Goal: Task Accomplishment & Management: Complete application form

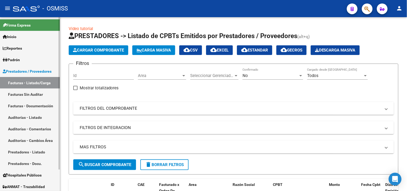
click at [34, 114] on link "Auditorías - Listado" at bounding box center [30, 118] width 60 height 12
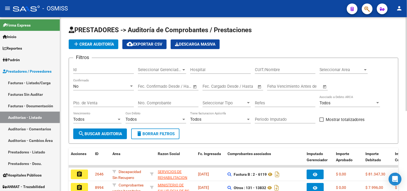
click at [365, 68] on div at bounding box center [365, 70] width 5 height 4
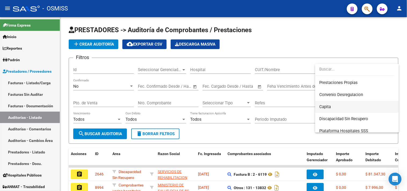
scroll to position [89, 0]
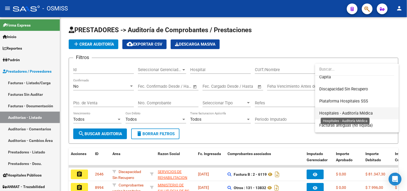
click at [353, 112] on span "Hospitales - Auditoría Médica" at bounding box center [345, 113] width 53 height 5
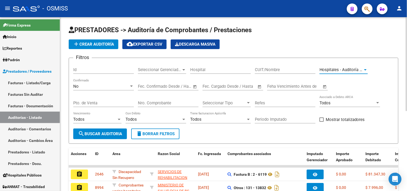
click at [107, 132] on span "search Buscar Auditoria" at bounding box center [100, 133] width 44 height 5
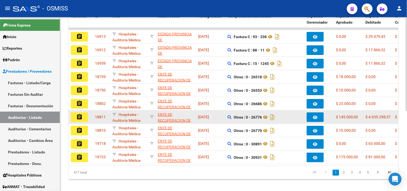
scroll to position [148, 0]
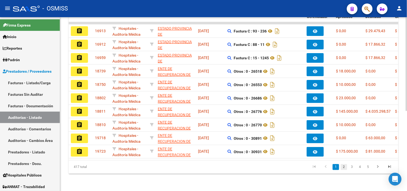
click at [346, 165] on link "2" at bounding box center [343, 167] width 6 height 6
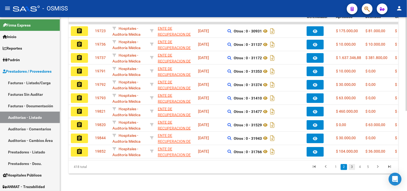
click at [352, 166] on link "3" at bounding box center [352, 167] width 6 height 6
click at [359, 168] on link "4" at bounding box center [360, 167] width 6 height 6
click at [361, 168] on link "5" at bounding box center [360, 167] width 6 height 6
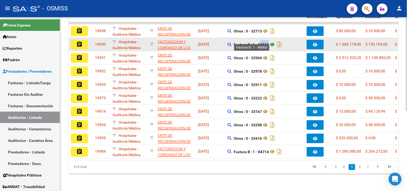
drag, startPoint x: 258, startPoint y: 39, endPoint x: 270, endPoint y: 40, distance: 11.3
click at [270, 42] on span "Factura B : 1 - 84563" at bounding box center [258, 44] width 49 height 4
copy strong "84563"
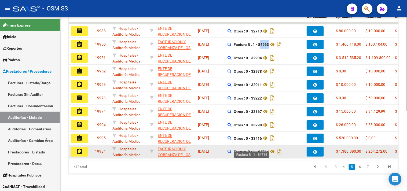
drag, startPoint x: 259, startPoint y: 146, endPoint x: 269, endPoint y: 149, distance: 10.5
click at [269, 150] on strong "Factura B : 1 - 84714" at bounding box center [251, 152] width 35 height 4
copy strong "84714"
drag, startPoint x: 253, startPoint y: 147, endPoint x: 269, endPoint y: 148, distance: 16.9
click at [269, 150] on strong "Factura B : 1 - 84714" at bounding box center [251, 152] width 35 height 4
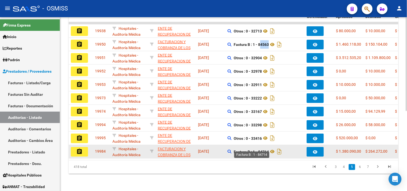
copy strong "1 - 84714"
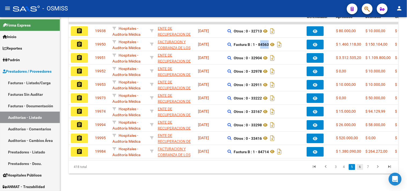
click at [359, 166] on link "6" at bounding box center [360, 167] width 6 height 6
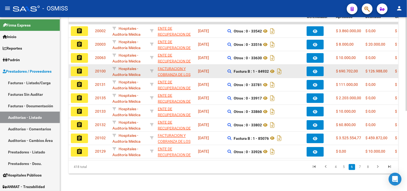
click at [83, 66] on button "assignment" at bounding box center [79, 71] width 17 height 10
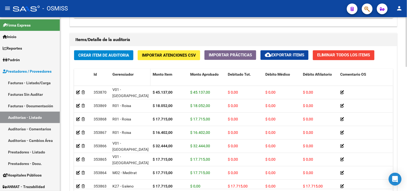
scroll to position [434, 0]
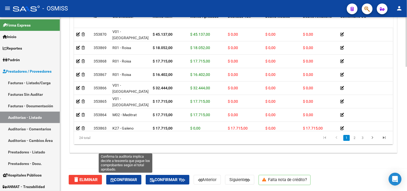
click at [127, 179] on span "Confirmar" at bounding box center [123, 179] width 27 height 5
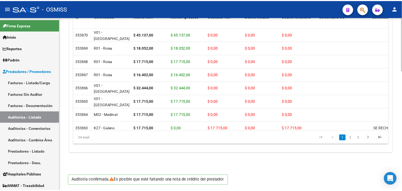
scroll to position [386, 0]
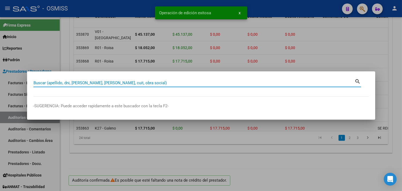
paste input "1 - 84714"
type input "1 - 84714"
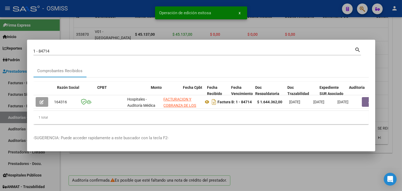
scroll to position [0, 263]
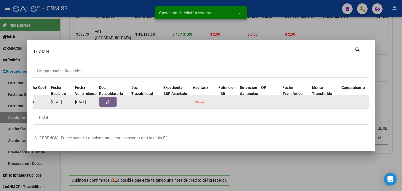
click at [198, 99] on div "19984" at bounding box center [198, 102] width 11 height 6
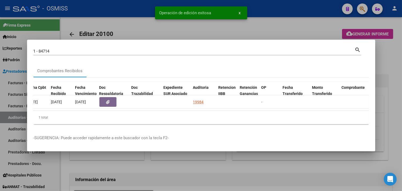
click at [395, 102] on div at bounding box center [201, 95] width 402 height 191
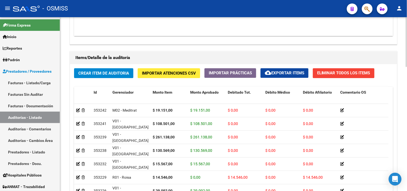
scroll to position [171, 0]
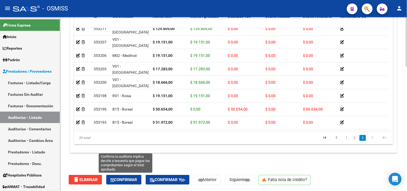
click at [121, 179] on span "Confirmar" at bounding box center [123, 179] width 27 height 5
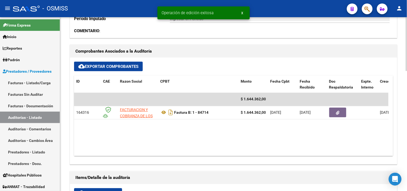
scroll to position [177, 0]
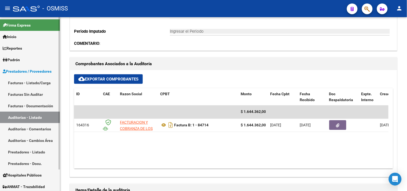
click at [39, 117] on link "Auditorías - Listado" at bounding box center [30, 118] width 60 height 12
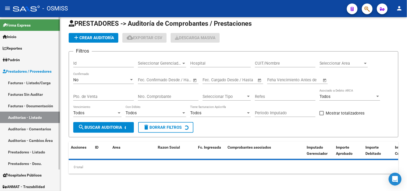
click at [37, 80] on link "Facturas - Listado/Carga" at bounding box center [30, 83] width 60 height 12
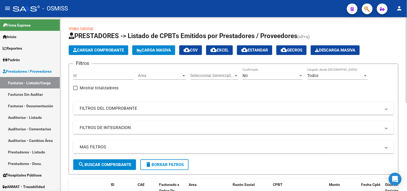
click at [171, 77] on span "Area" at bounding box center [159, 75] width 43 height 5
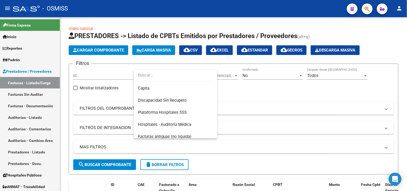
scroll to position [89, 0]
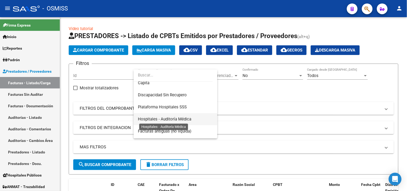
click at [181, 118] on span "Hospitales - Auditoría Médica" at bounding box center [164, 119] width 53 height 5
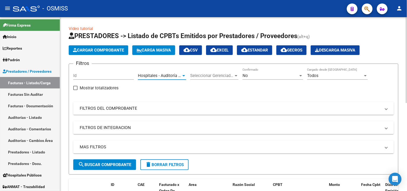
click at [161, 78] on div "Hospitales - Auditoría [GEOGRAPHIC_DATA] Area" at bounding box center [162, 74] width 48 height 12
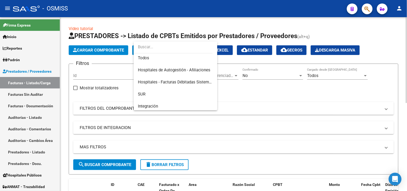
scroll to position [0, 0]
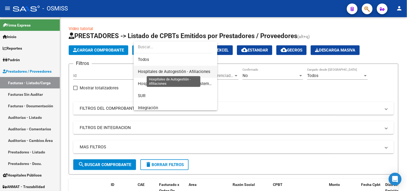
click at [170, 70] on span "Hospitales de Autogestión - Afiliaciones" at bounding box center [174, 71] width 72 height 5
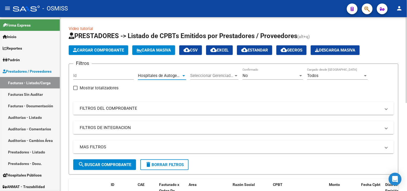
click at [279, 79] on div "No Confirmado" at bounding box center [272, 74] width 61 height 12
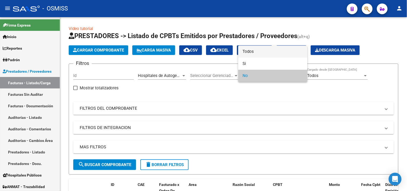
click at [265, 52] on span "Todos" at bounding box center [272, 52] width 61 height 12
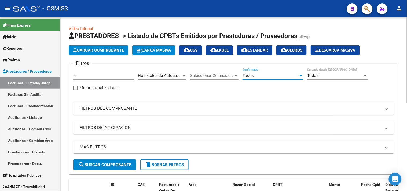
click at [295, 151] on mat-expansion-panel-header "MAS FILTROS" at bounding box center [233, 146] width 320 height 13
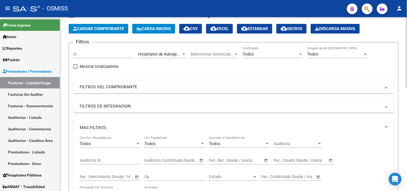
scroll to position [30, 0]
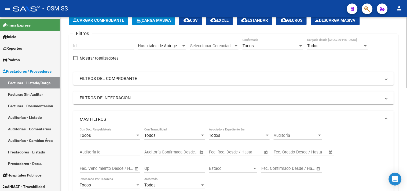
click at [305, 155] on div "Fecha inicio – Fecha fin Fec. Creado Desde / Hasta" at bounding box center [300, 151] width 54 height 12
click at [301, 149] on div "Fecha inicio – Fecha fin Fec. Creado Desde / Hasta" at bounding box center [300, 151] width 54 height 12
click at [301, 151] on input "text" at bounding box center [313, 152] width 26 height 5
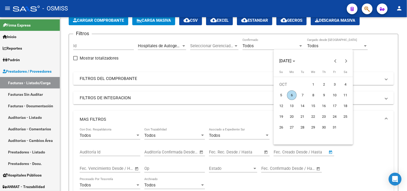
click at [288, 96] on span "6" at bounding box center [292, 95] width 10 height 10
type input "[DATE]"
click at [288, 96] on span "6" at bounding box center [292, 95] width 10 height 10
type input "[DATE]"
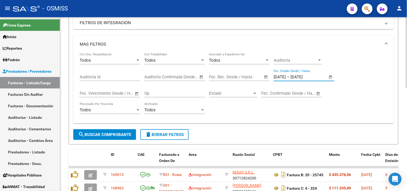
scroll to position [119, 0]
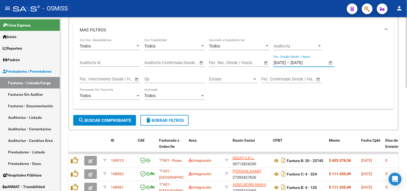
click at [121, 119] on span "search Buscar Comprobante" at bounding box center [104, 120] width 53 height 5
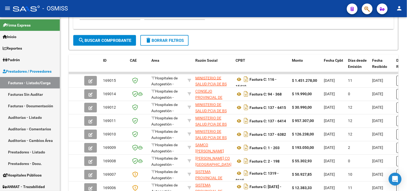
scroll to position [253, 0]
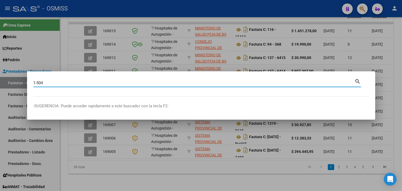
type input "1-504"
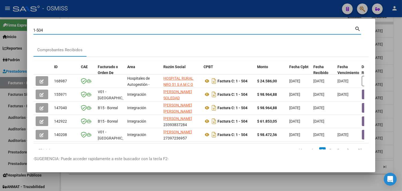
click at [230, 183] on div at bounding box center [201, 95] width 402 height 191
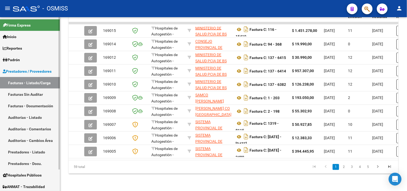
click at [48, 82] on link "Facturas - Listado/Carga" at bounding box center [30, 83] width 60 height 12
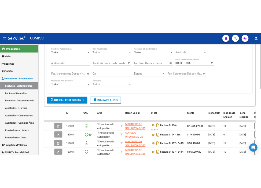
scroll to position [0, 0]
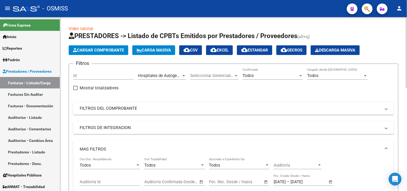
click at [104, 55] on app-list-header "PRESTADORES -> Listado de CPBTs Emitidos por Prestadores / Proveedores (alt+q) …" at bounding box center [233, 141] width 329 height 218
click at [98, 47] on button "Cargar Comprobante" at bounding box center [99, 50] width 60 height 10
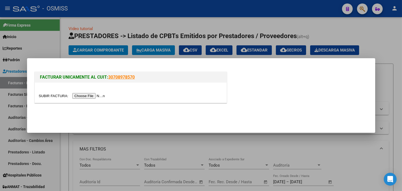
click at [95, 96] on input "file" at bounding box center [73, 96] width 68 height 6
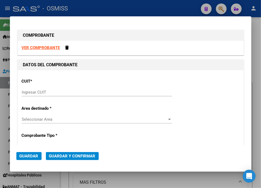
click at [38, 88] on div "Ingresar CUIT" at bounding box center [97, 92] width 150 height 8
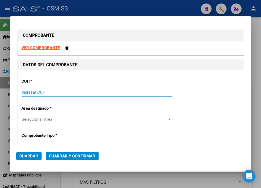
click at [42, 91] on input "Ingresar CUIT" at bounding box center [97, 92] width 150 height 5
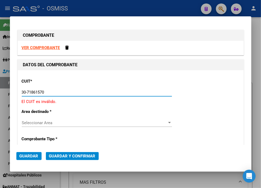
type input "30-71861570-0"
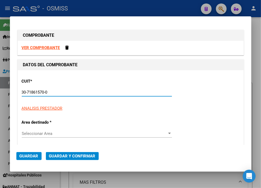
type input "0"
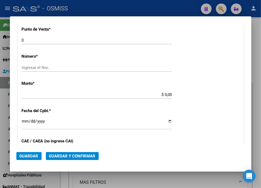
scroll to position [179, 0]
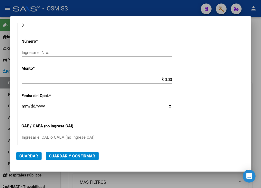
type input "30-71861570-0"
click at [47, 54] on input "Ingresar el Nro." at bounding box center [97, 52] width 150 height 5
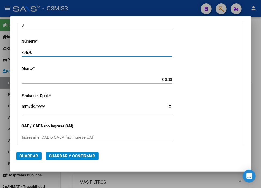
type input "39670"
click at [163, 79] on input "$ 0,00" at bounding box center [97, 79] width 150 height 5
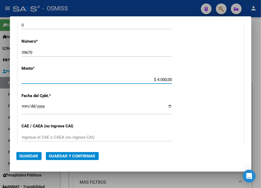
type input "$ 40.000,00"
click at [25, 105] on input "Ingresar la fecha" at bounding box center [97, 108] width 150 height 9
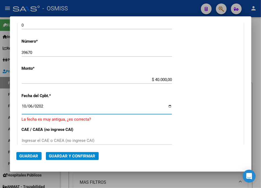
type input "[DATE]"
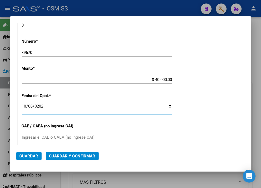
click at [68, 159] on button "Guardar y Confirmar" at bounding box center [72, 156] width 53 height 8
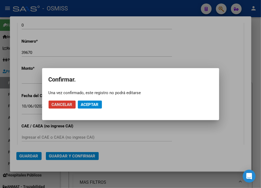
click at [83, 103] on span "Aceptar" at bounding box center [90, 104] width 18 height 5
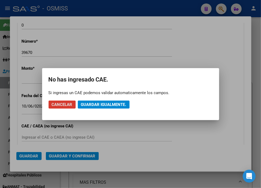
click at [83, 103] on span "Guardar igualmente." at bounding box center [103, 104] width 45 height 5
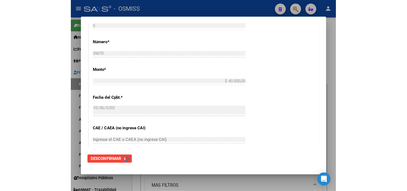
scroll to position [0, 0]
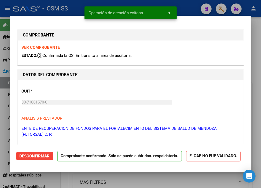
type input "[DATE]"
click at [187, 4] on div at bounding box center [130, 94] width 261 height 188
type input "$ 0,00"
